Goal: Communication & Community: Answer question/provide support

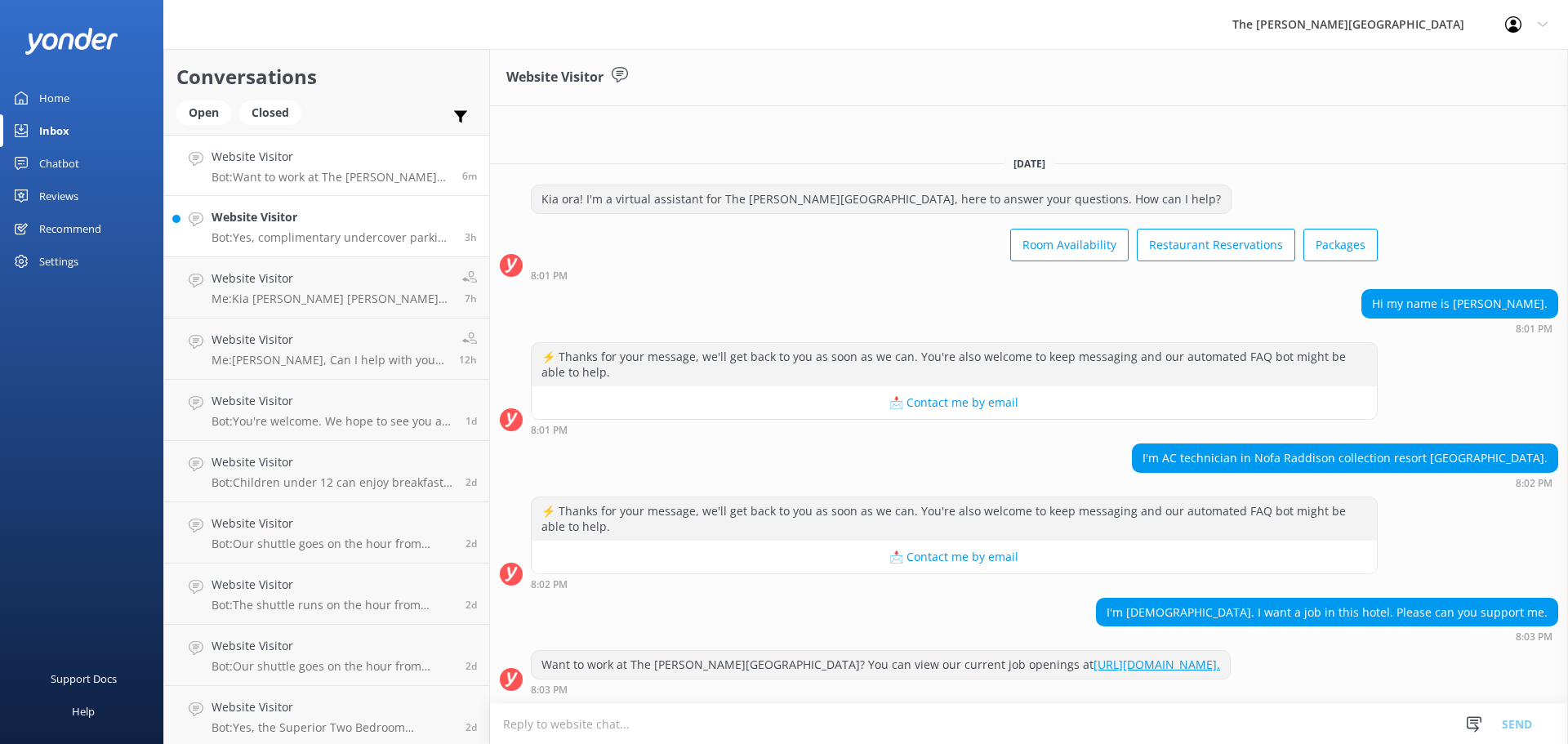
click at [346, 239] on p "Bot: Yes, complimentary undercover parking is available for guests at [GEOGRAPH…" at bounding box center [332, 237] width 241 height 15
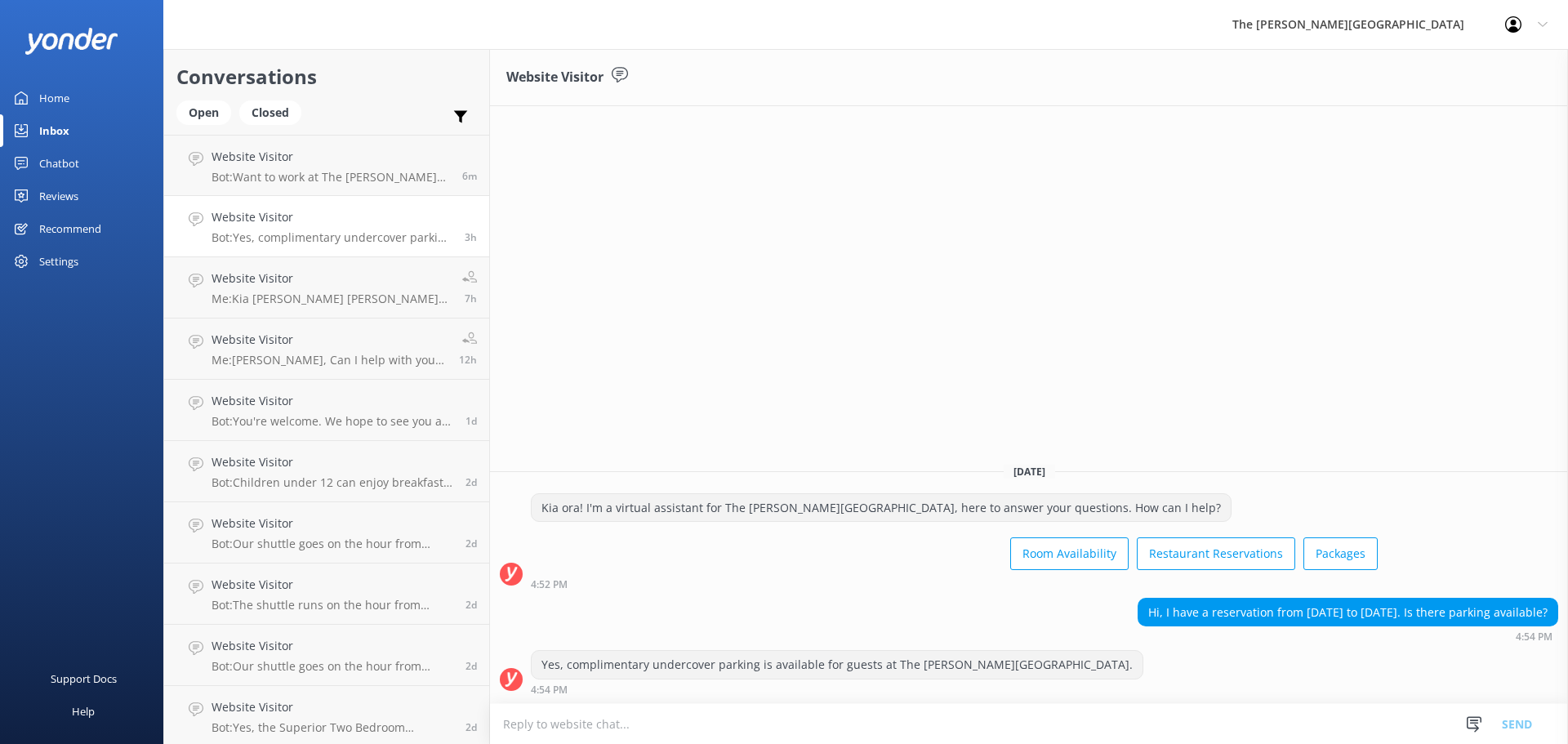
click at [289, 234] on p "Bot: Yes, complimentary undercover parking is available for guests at [GEOGRAPH…" at bounding box center [332, 237] width 241 height 15
click at [305, 185] on link "Website Visitor Bot: Want to work at The [PERSON_NAME][GEOGRAPHIC_DATA]? You ca…" at bounding box center [327, 165] width 325 height 62
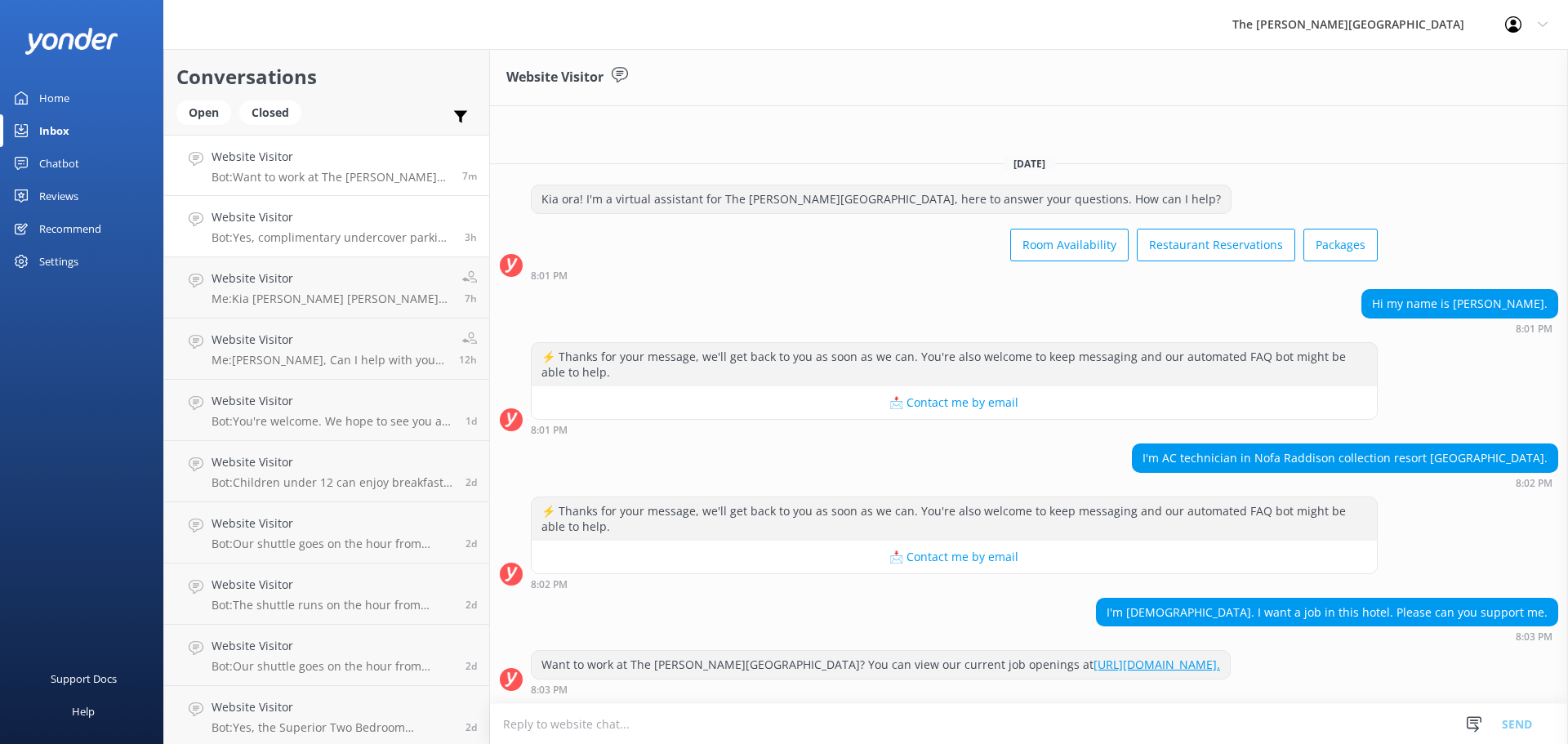
click at [303, 218] on h4 "Website Visitor" at bounding box center [332, 217] width 241 height 18
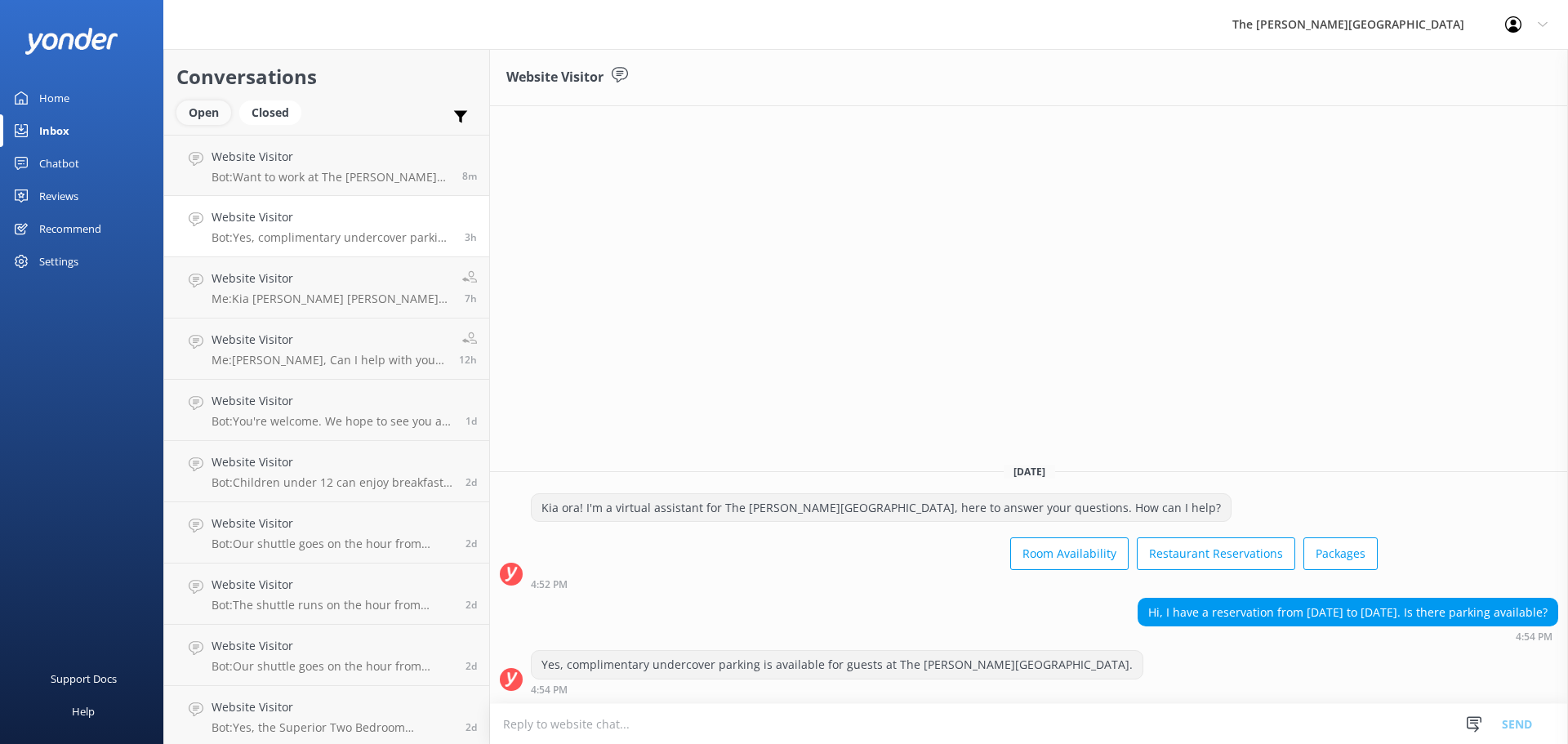
click at [206, 113] on div "Open" at bounding box center [204, 113] width 55 height 24
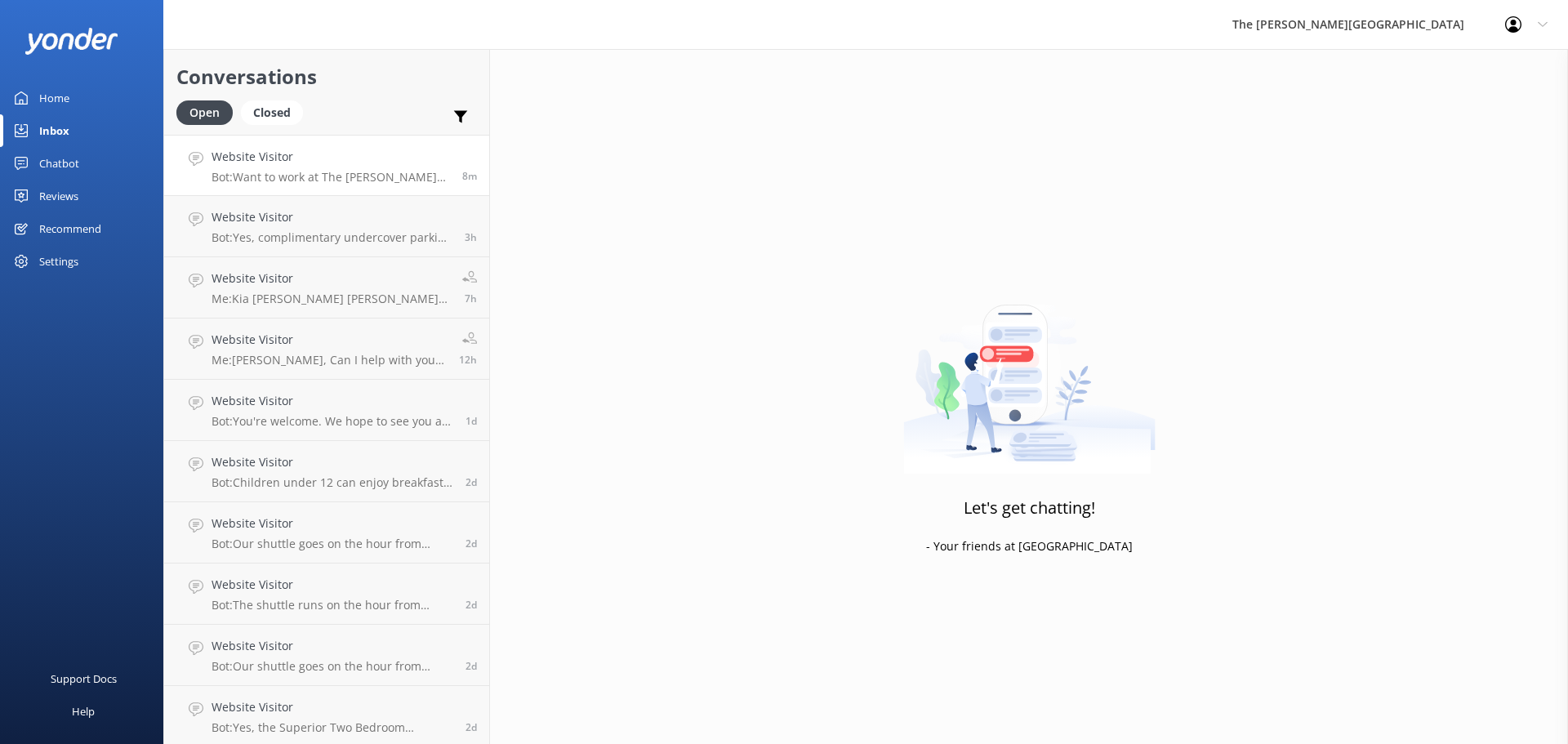
click at [291, 159] on h4 "Website Visitor" at bounding box center [331, 157] width 239 height 18
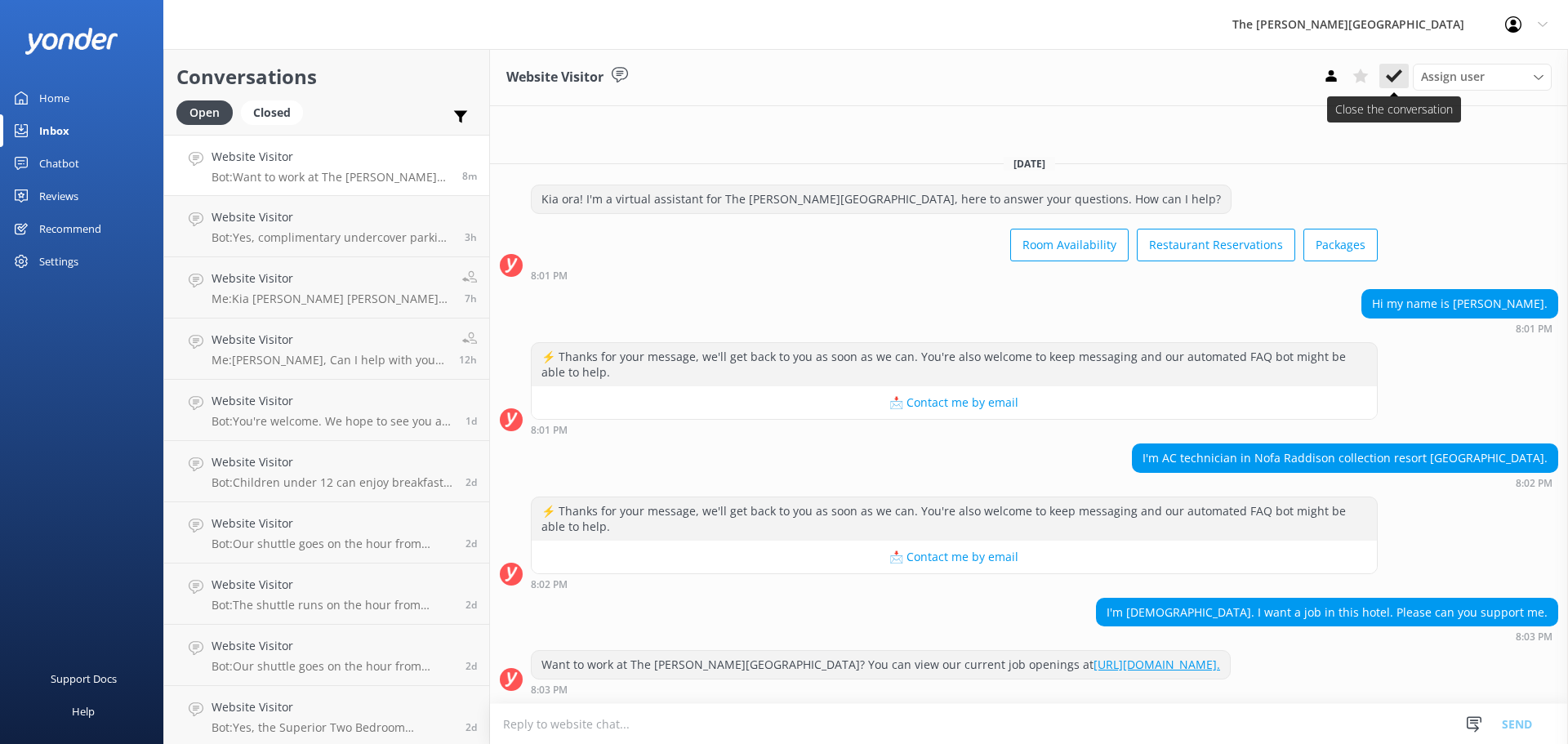
click at [1394, 76] on use at bounding box center [1394, 75] width 17 height 13
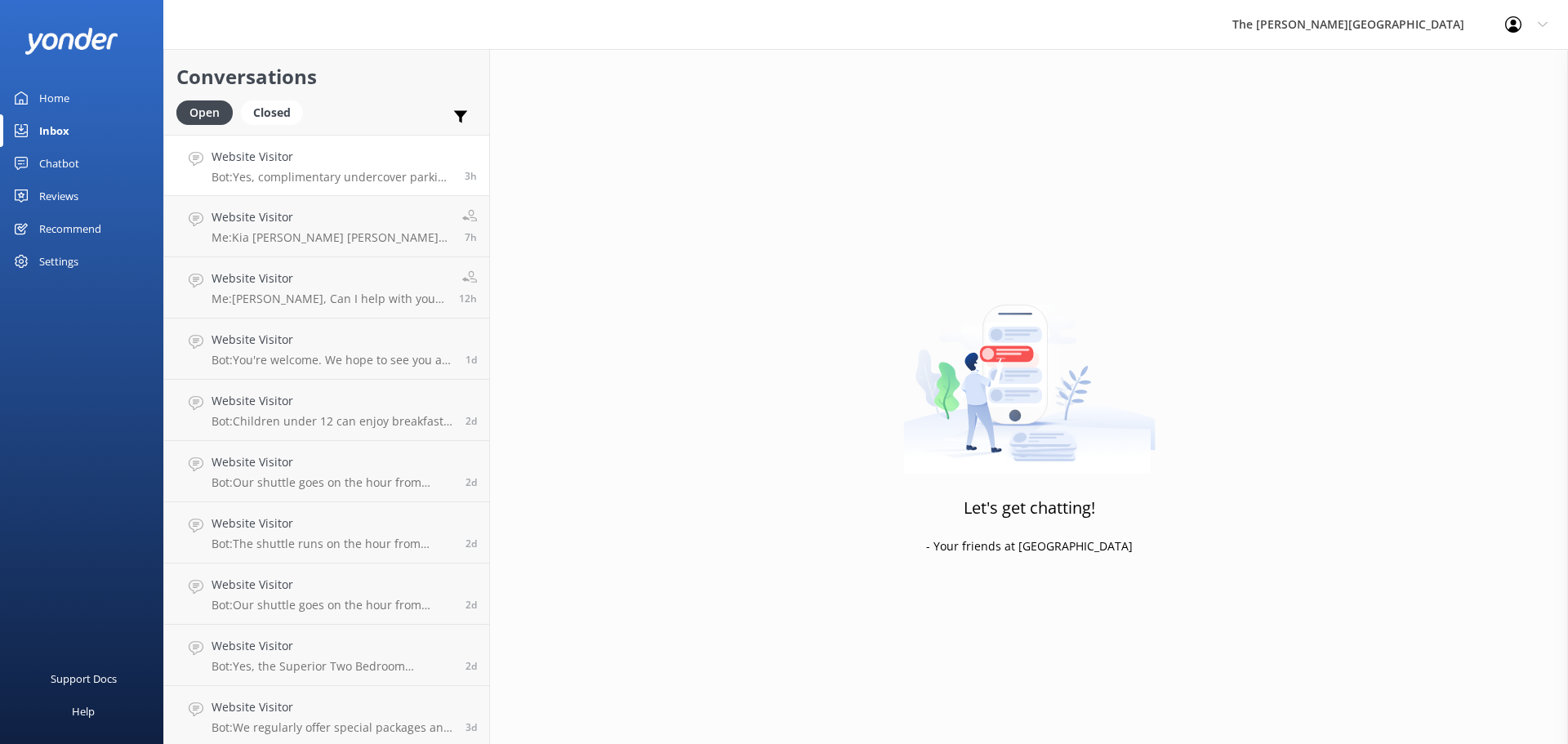
click at [340, 165] on h4 "Website Visitor" at bounding box center [332, 157] width 241 height 18
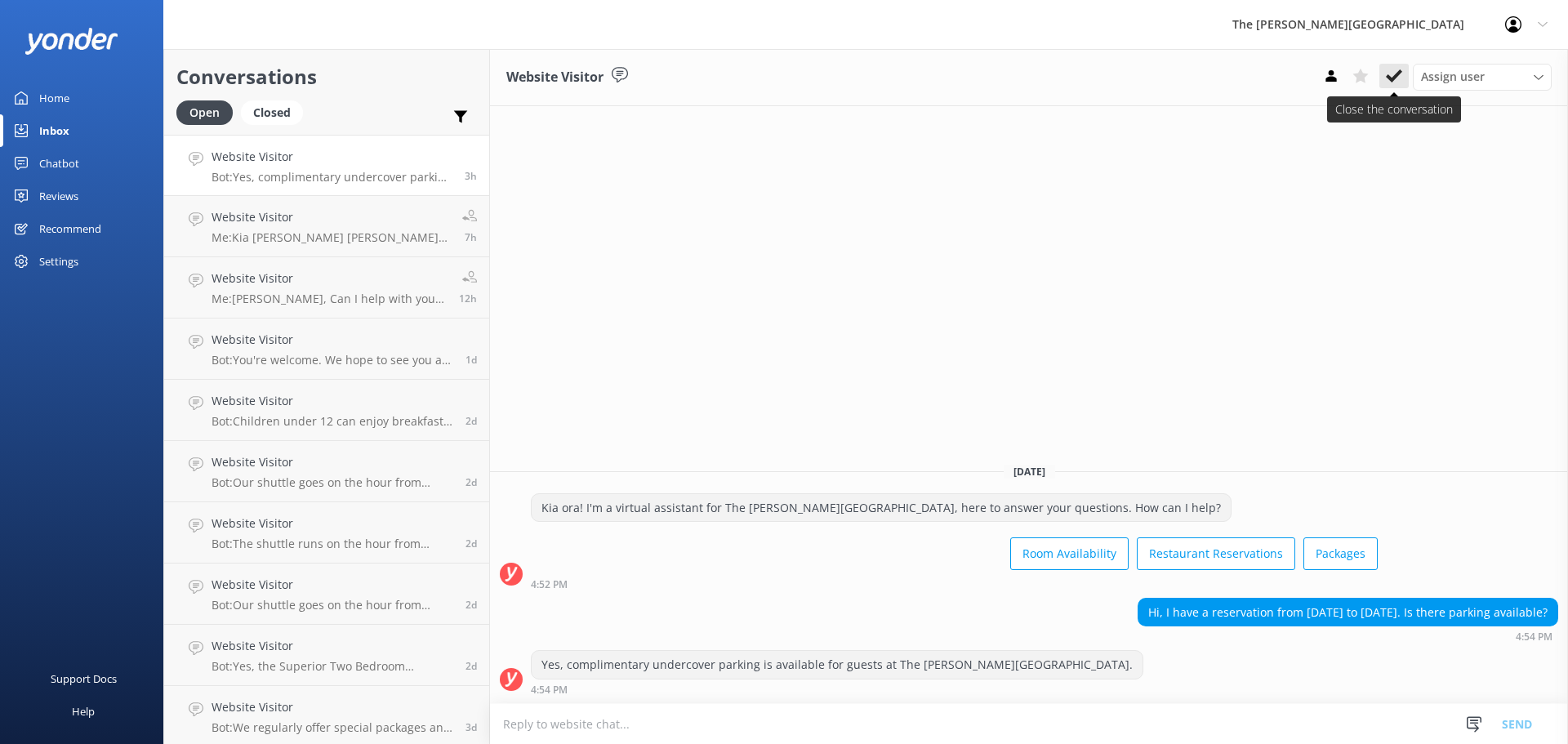
click at [1390, 74] on icon at bounding box center [1394, 75] width 17 height 17
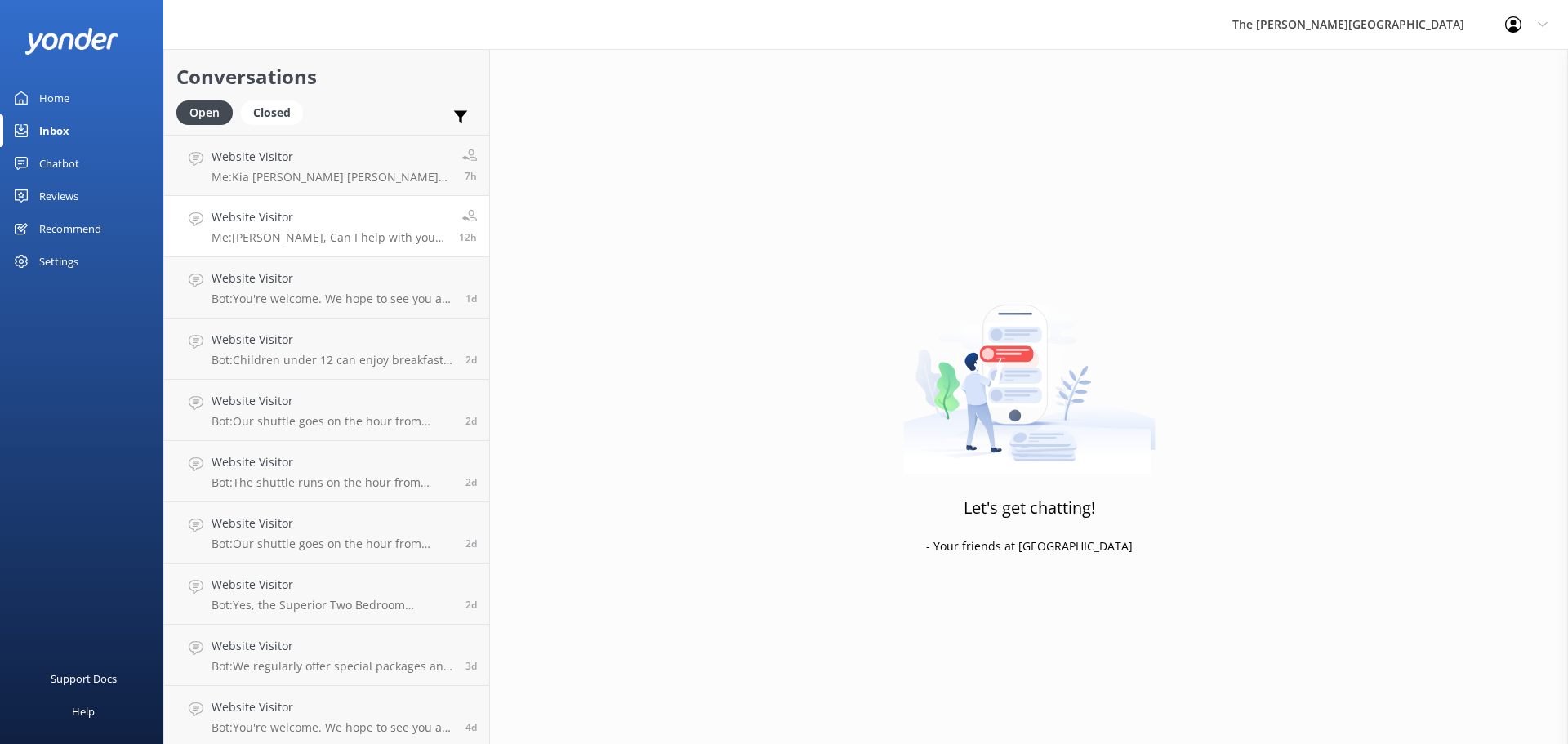
click at [312, 224] on h4 "Website Visitor" at bounding box center [329, 217] width 235 height 18
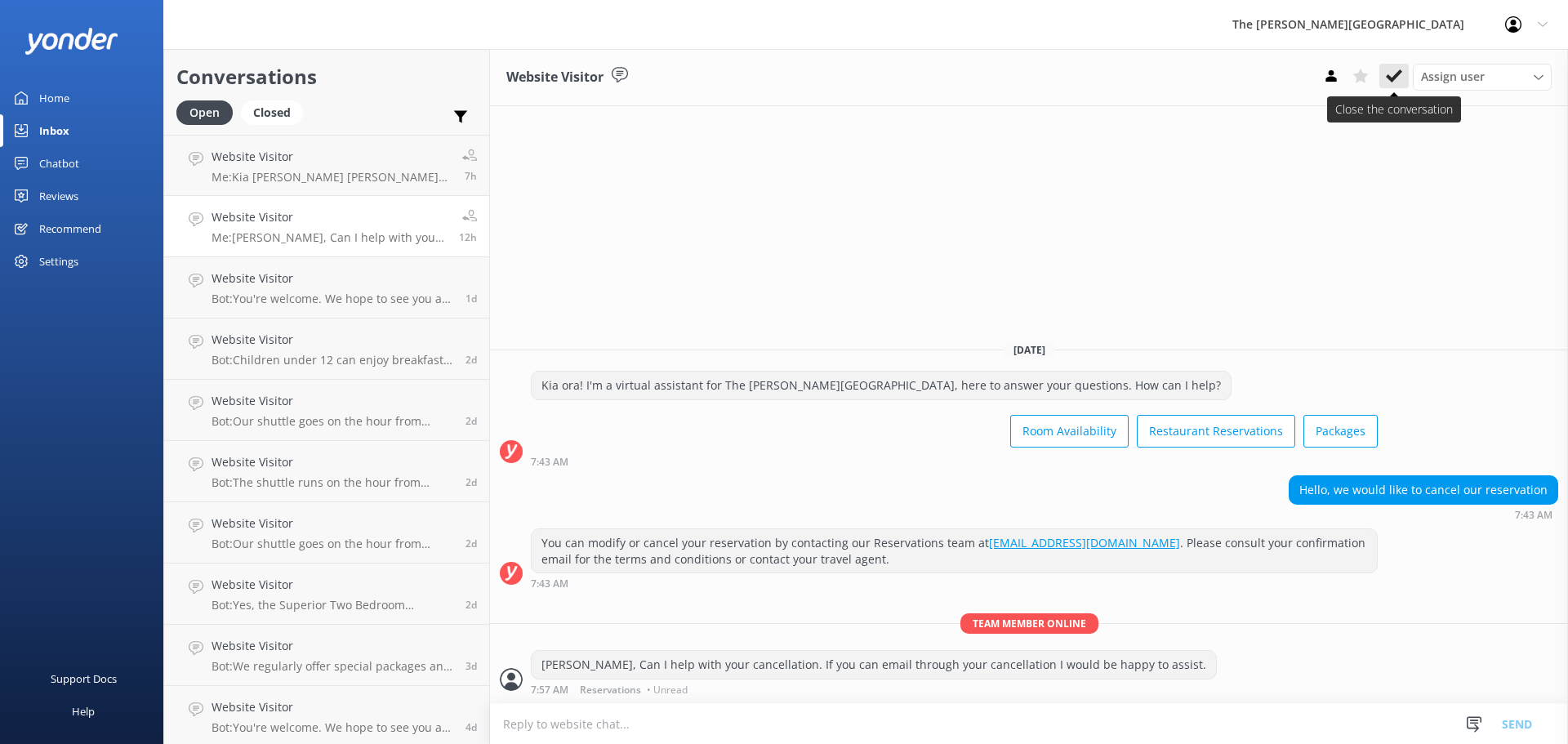
click at [1389, 77] on use at bounding box center [1394, 75] width 17 height 13
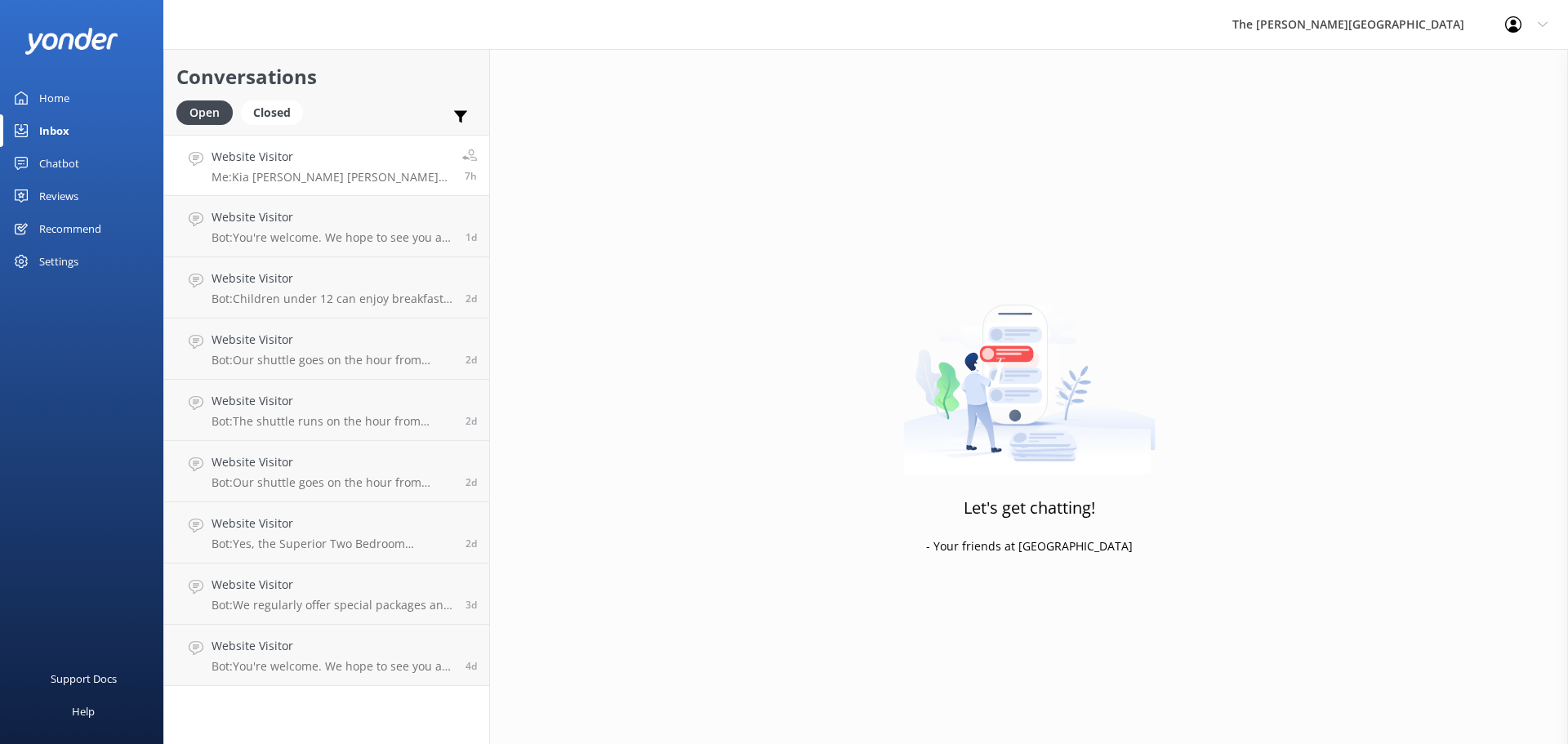
click at [327, 168] on div "Website Visitor Me: Kia [PERSON_NAME] [PERSON_NAME], if you would like to make …" at bounding box center [331, 165] width 239 height 35
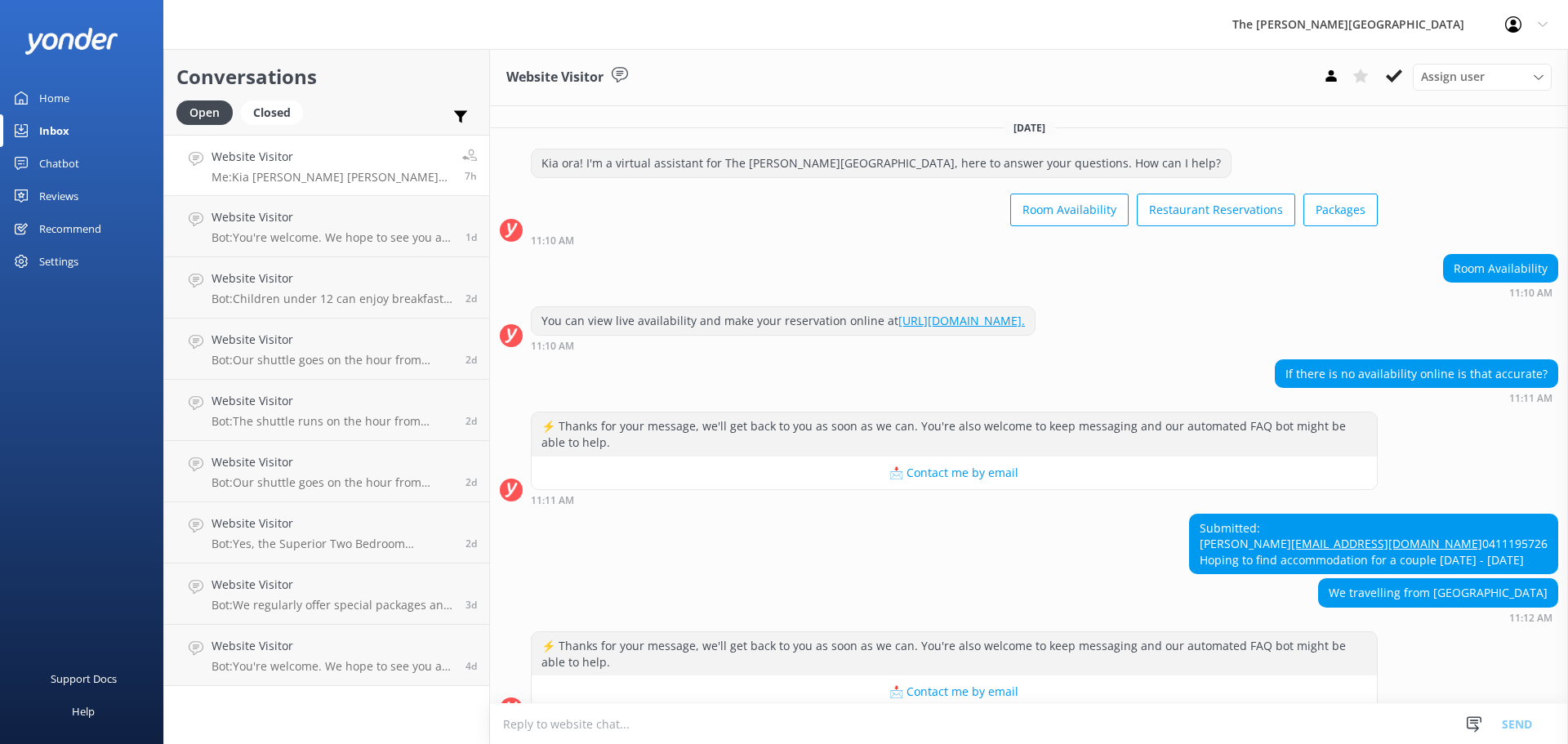
scroll to position [184, 0]
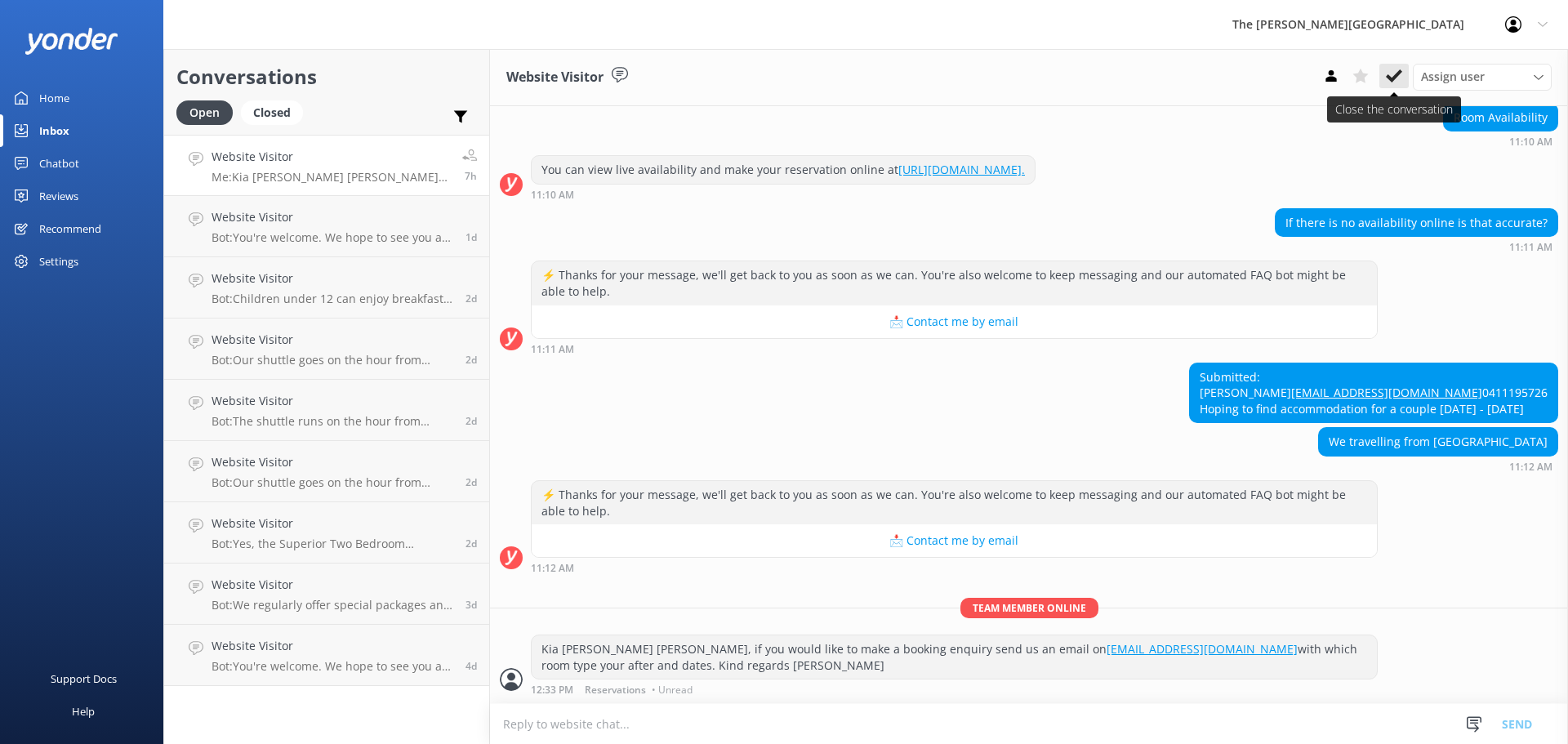
click at [1397, 76] on use at bounding box center [1394, 75] width 17 height 13
